Goal: Task Accomplishment & Management: Manage account settings

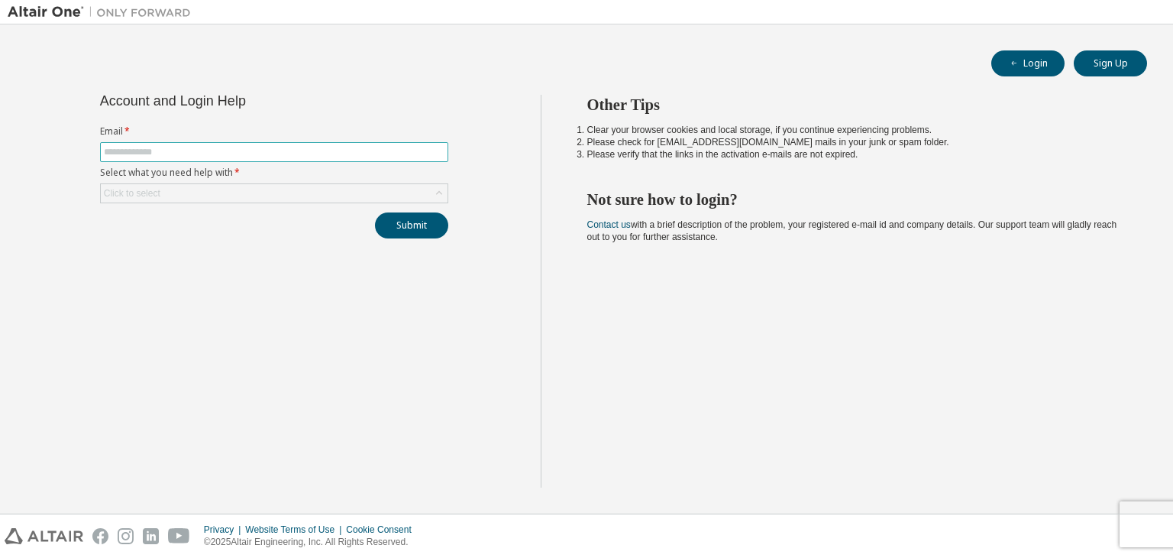
click at [151, 160] on span at bounding box center [274, 152] width 348 height 20
click at [150, 147] on input "text" at bounding box center [274, 152] width 341 height 12
type input "**********"
click at [409, 225] on button "Submit" at bounding box center [411, 225] width 73 height 26
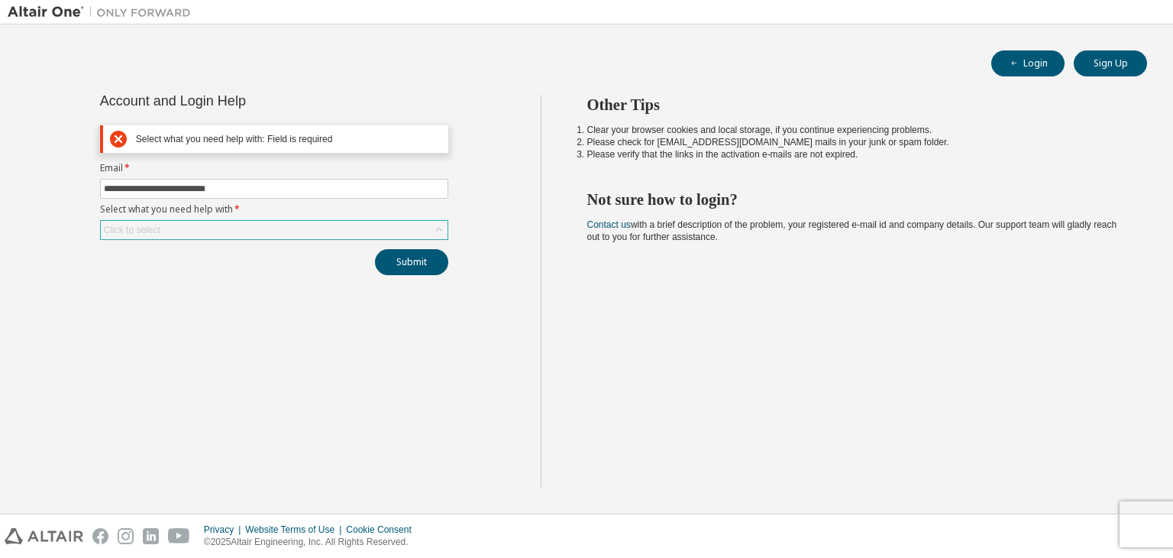
click at [124, 224] on div "Click to select" at bounding box center [132, 230] width 57 height 12
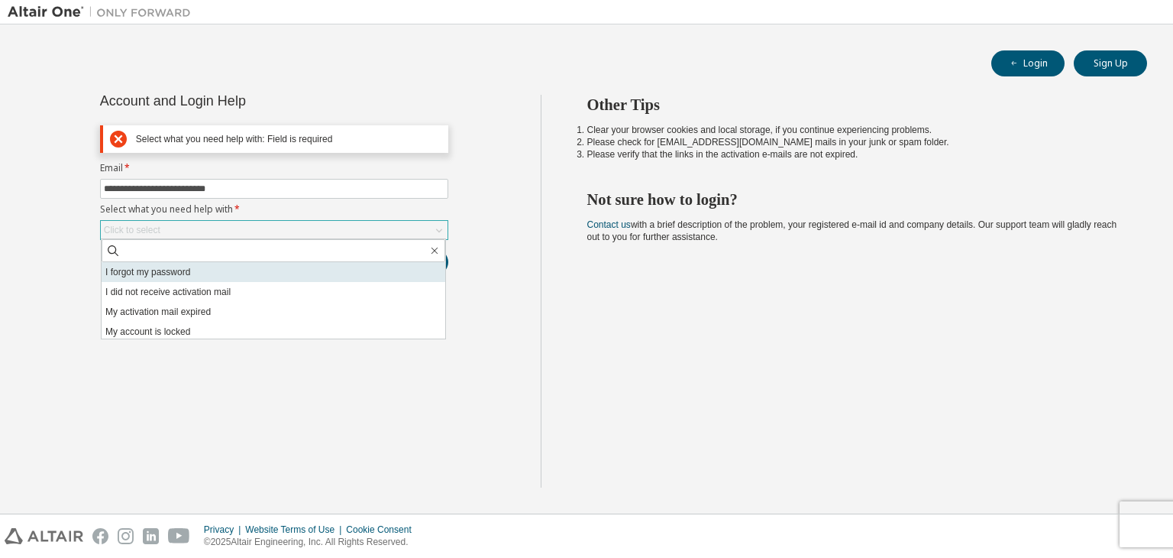
click at [141, 270] on li "I forgot my password" at bounding box center [274, 272] width 344 height 20
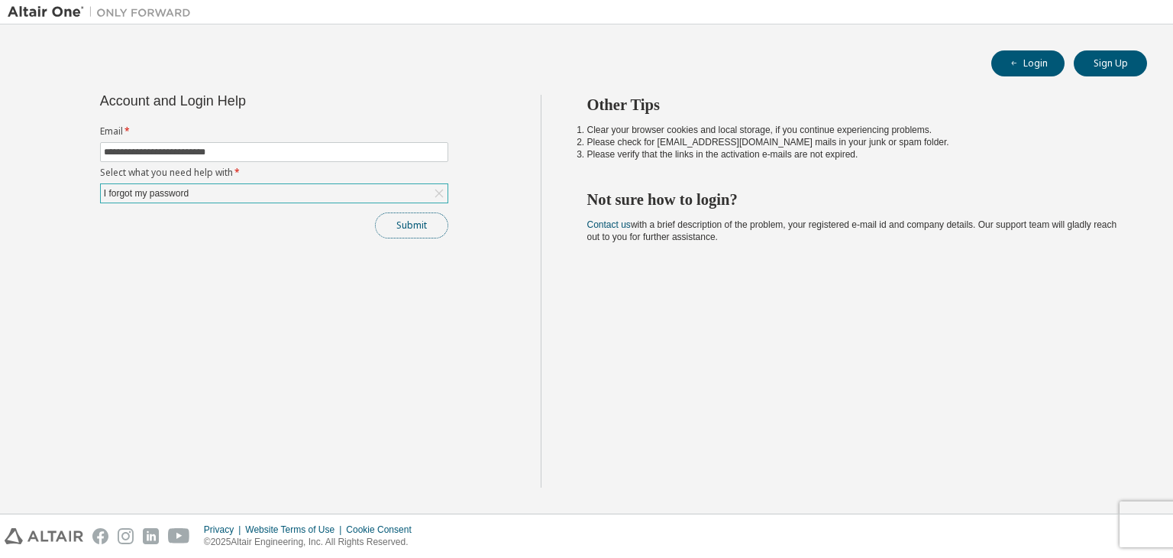
click at [405, 226] on button "Submit" at bounding box center [411, 225] width 73 height 26
